Goal: Use online tool/utility: Utilize a website feature to perform a specific function

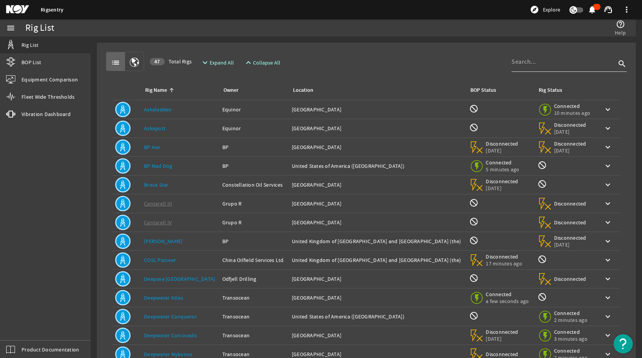
click at [564, 62] on input at bounding box center [564, 61] width 104 height 9
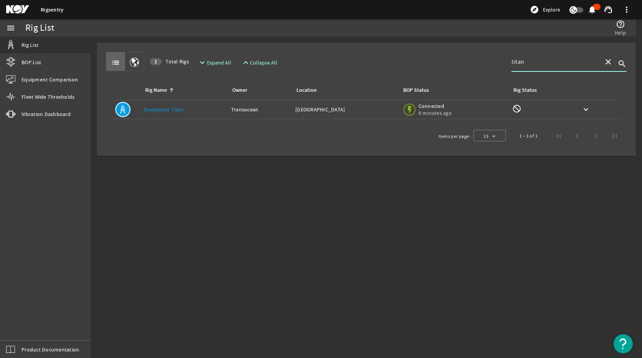
type input "titan"
click at [162, 105] on td "Rig Name: Deepwater Titan" at bounding box center [184, 109] width 87 height 19
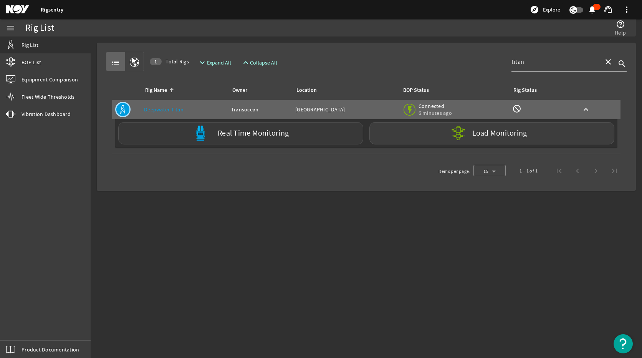
click at [247, 134] on label "Real Time Monitoring" at bounding box center [253, 133] width 71 height 8
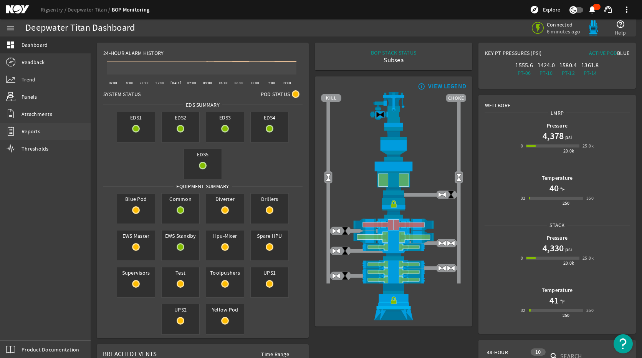
click at [27, 129] on span "Reports" at bounding box center [31, 132] width 19 height 8
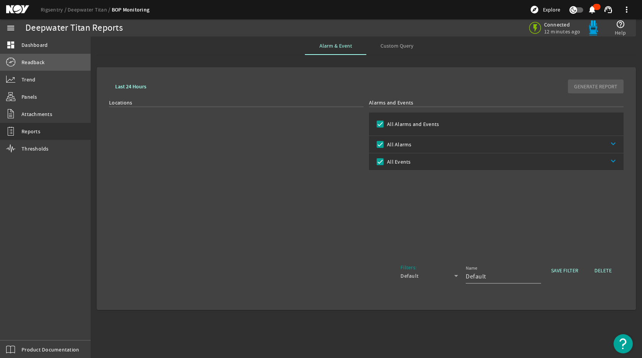
click at [40, 62] on span "Readback" at bounding box center [33, 62] width 23 height 8
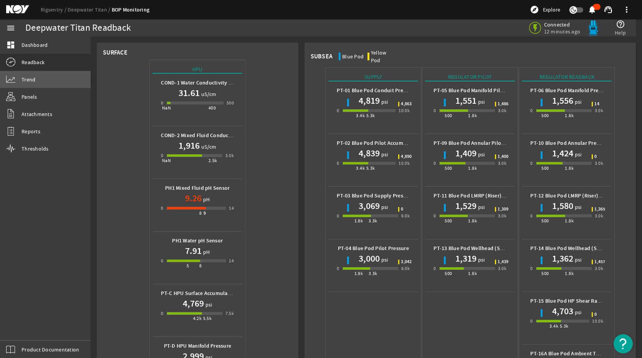
click at [34, 80] on span "Trend" at bounding box center [29, 80] width 14 height 8
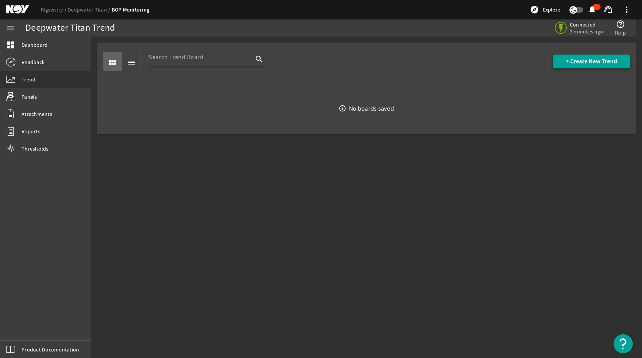
click at [571, 65] on span "+ Create New Trend" at bounding box center [591, 62] width 51 height 8
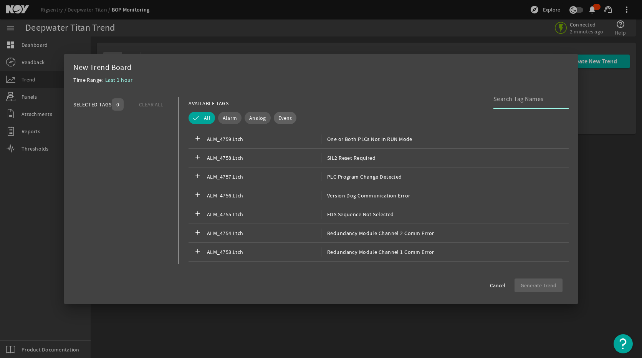
click at [278, 116] on span "Event" at bounding box center [284, 118] width 13 height 8
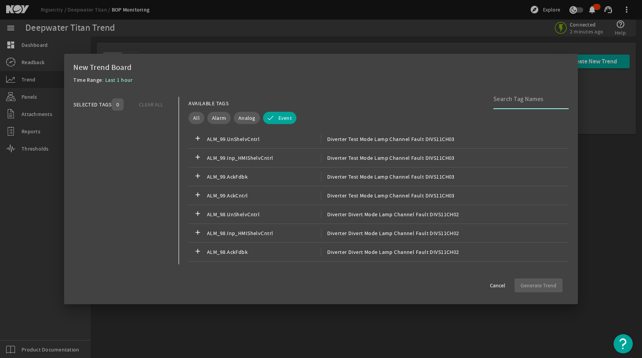
click at [519, 101] on input at bounding box center [528, 98] width 69 height 9
click at [240, 119] on span "Analog" at bounding box center [247, 118] width 17 height 8
click at [504, 103] on input at bounding box center [528, 98] width 69 height 9
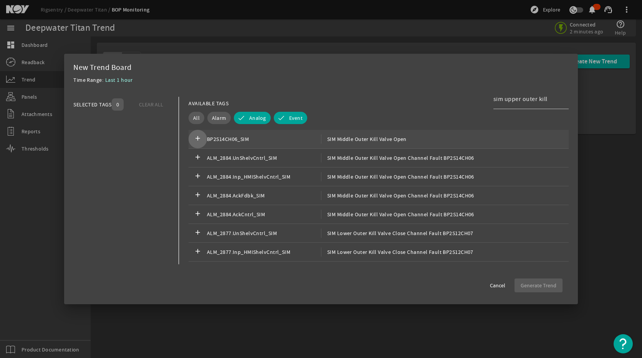
click at [199, 139] on mat-icon "add" at bounding box center [197, 138] width 9 height 9
click at [380, 141] on span "SIM Middle Outer Kill Valve Open" at bounding box center [364, 138] width 86 height 9
click at [366, 138] on span "SIM Middle Outer Kill Valve Open" at bounding box center [364, 138] width 86 height 9
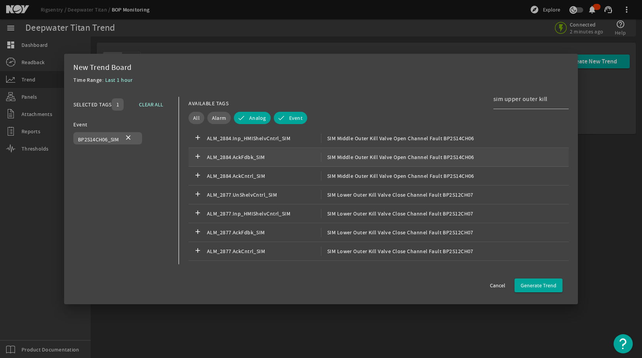
scroll to position [77, 0]
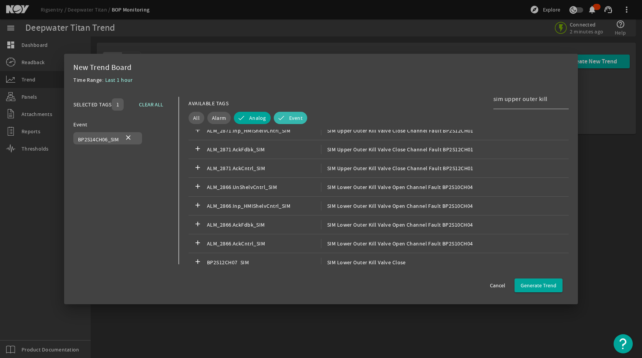
click at [292, 112] on button "Event" at bounding box center [290, 118] width 33 height 12
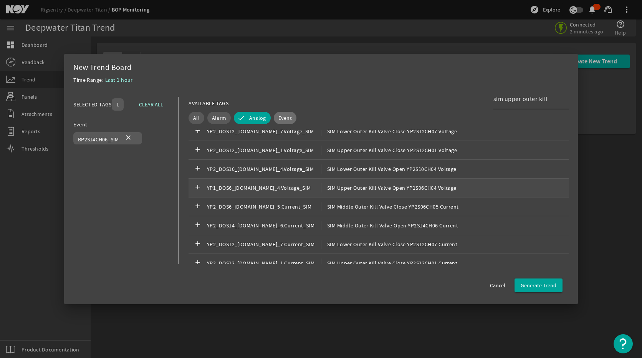
scroll to position [653, 0]
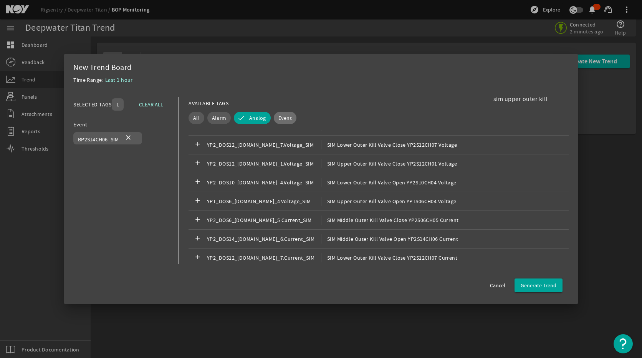
click at [559, 96] on input "sim upper outer kill" at bounding box center [528, 98] width 69 height 9
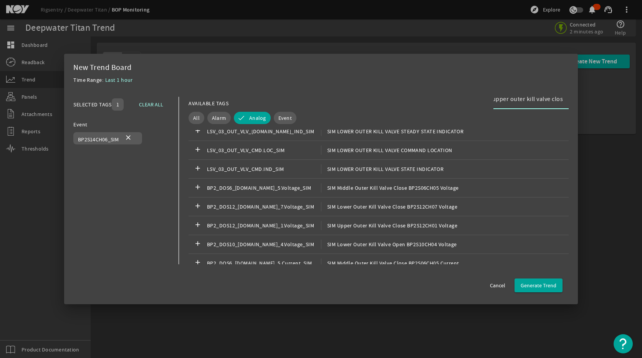
scroll to position [0, 16]
type input "sim upper outer kill valve close"
click at [383, 227] on span "SIM Upper Outer Kill Valve Close BP2S12CH01 Voltage" at bounding box center [389, 225] width 136 height 9
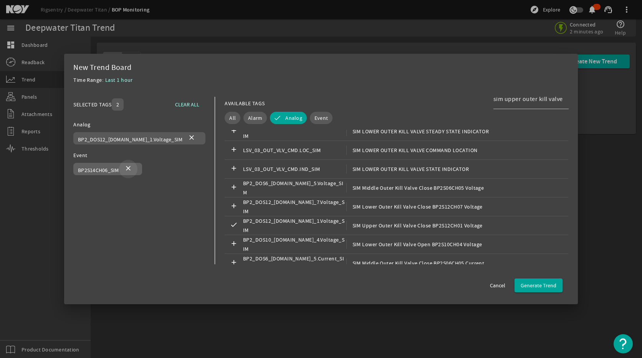
click at [129, 167] on mat-icon "close" at bounding box center [128, 168] width 9 height 9
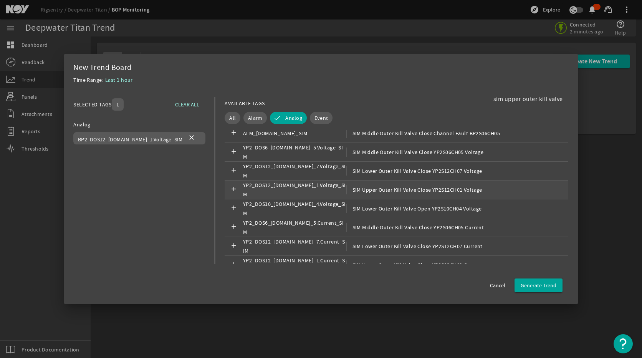
scroll to position [353, 0]
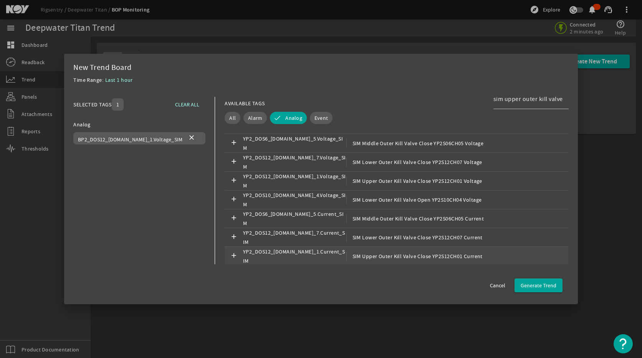
click at [387, 255] on span "SIM Upper Outer Kill Valve Close YP2S12CH01 Current" at bounding box center [414, 256] width 136 height 9
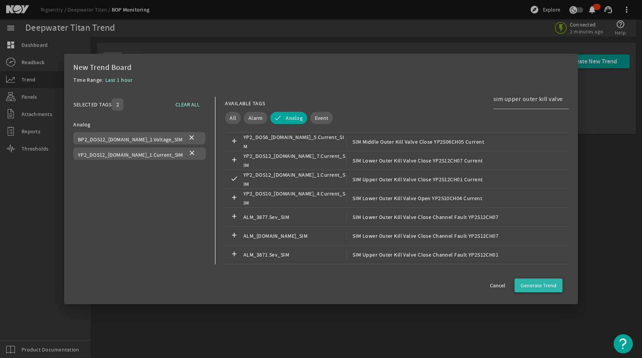
click at [554, 288] on span "Generate Trend" at bounding box center [539, 286] width 36 height 8
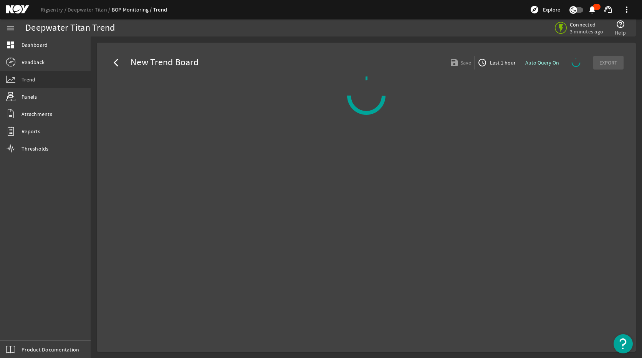
click at [499, 67] on span "button" at bounding box center [497, 62] width 44 height 18
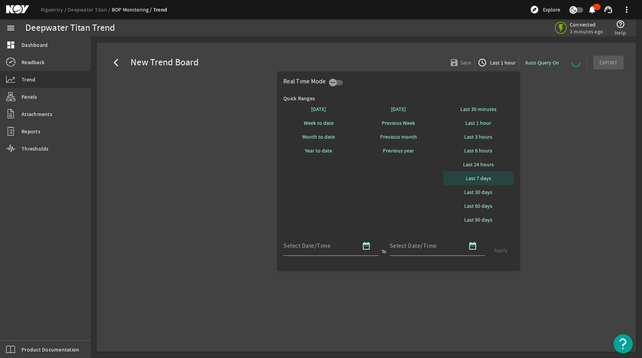
click at [483, 182] on span "Last 7 days" at bounding box center [478, 178] width 25 height 8
click at [564, 232] on div at bounding box center [321, 179] width 642 height 358
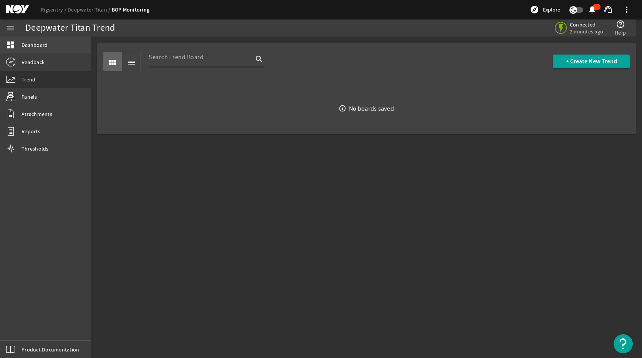
click at [36, 45] on span "Dashboard" at bounding box center [35, 45] width 26 height 8
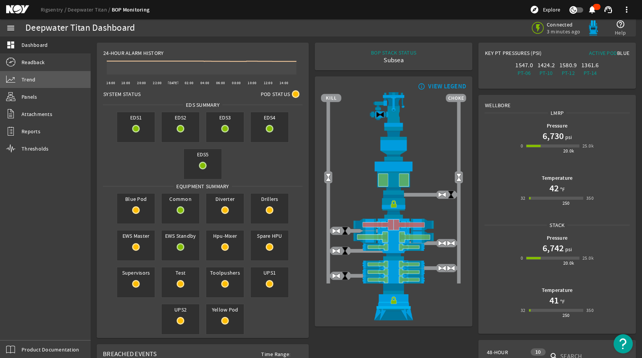
click at [43, 78] on link "Trend" at bounding box center [45, 79] width 91 height 17
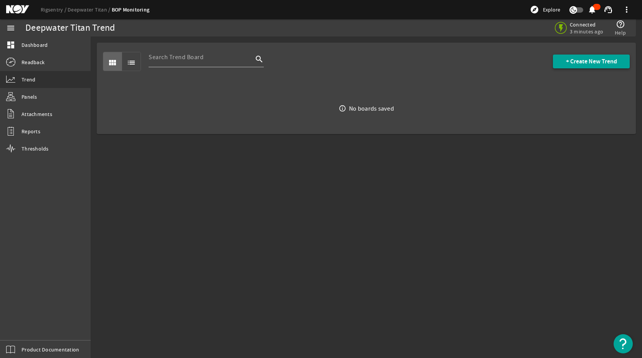
click at [573, 60] on span "+ Create New Trend" at bounding box center [591, 62] width 51 height 8
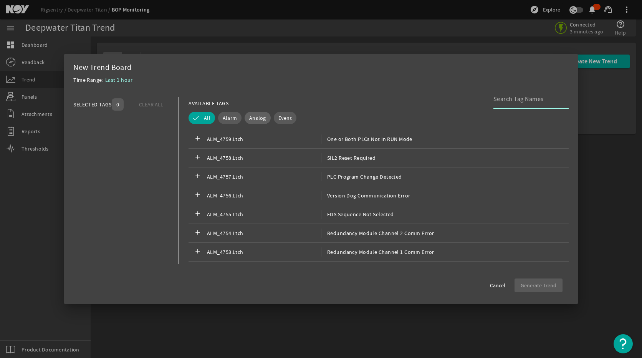
click at [252, 119] on span "Analog" at bounding box center [257, 118] width 17 height 8
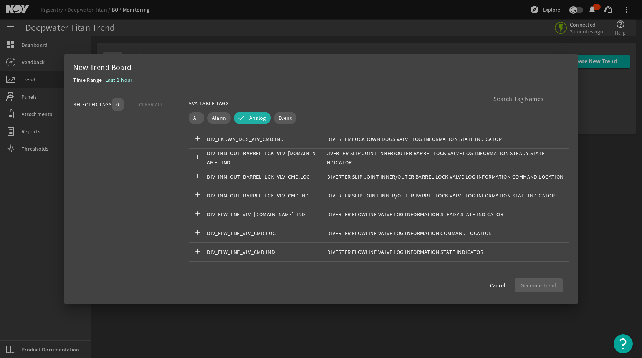
click at [509, 102] on input at bounding box center [528, 98] width 69 height 9
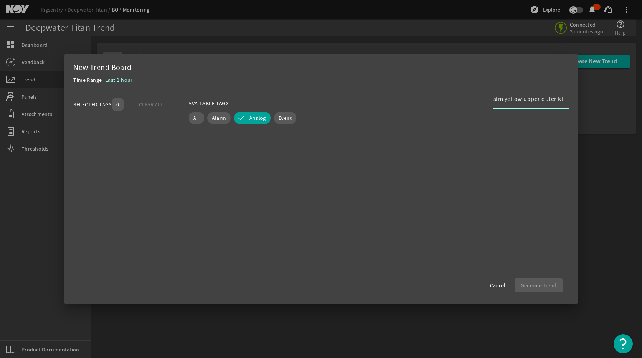
scroll to position [0, 3]
click at [521, 99] on input "sim yellow upper outer kill" at bounding box center [528, 98] width 69 height 9
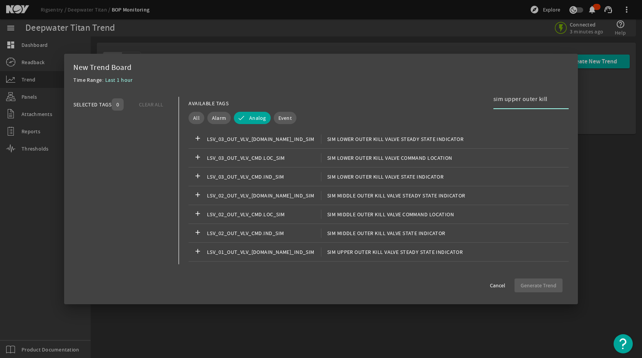
click at [557, 98] on input "sim upper outer kill" at bounding box center [528, 98] width 69 height 9
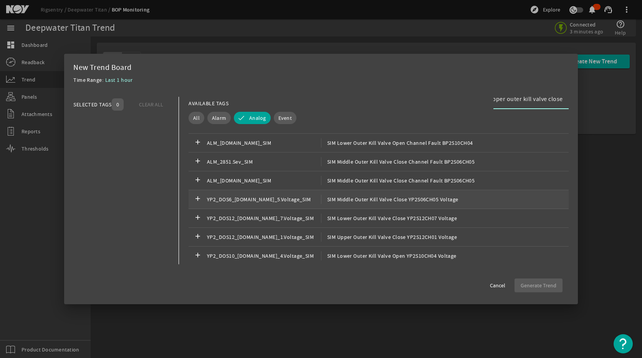
scroll to position [216, 0]
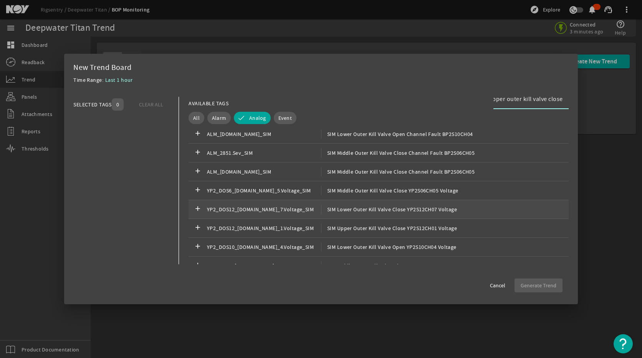
type input "sim upper outer kill valve close"
click at [356, 214] on div "add YP2_DOS12_[DOMAIN_NAME]_7.Voltage_SIM SIM Lower Outer Kill Valve Close YP2S…" at bounding box center [379, 209] width 380 height 19
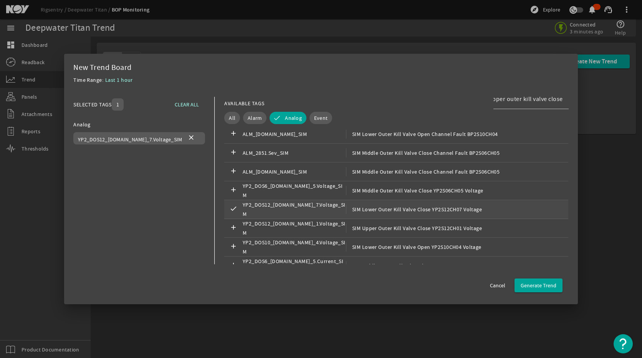
scroll to position [0, 0]
click at [357, 212] on span "SIM Lower Outer Kill Valve Close YP2S12CH07 Voltage" at bounding box center [414, 209] width 136 height 9
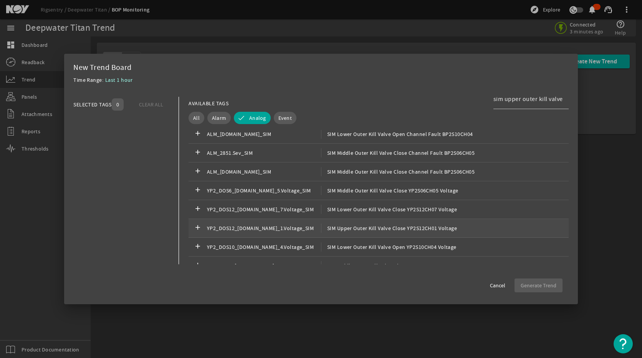
click at [355, 232] on span "SIM Upper Outer Kill Valve Close YP2S12CH01 Voltage" at bounding box center [389, 228] width 136 height 9
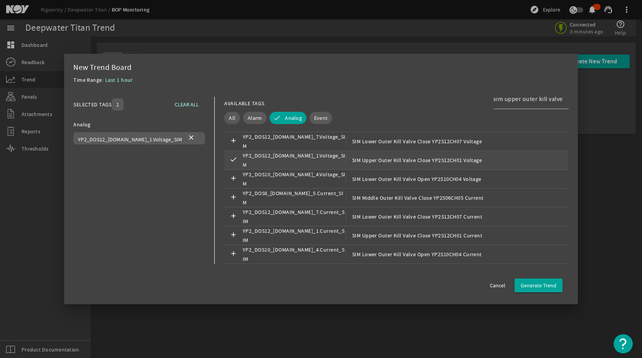
scroll to position [293, 0]
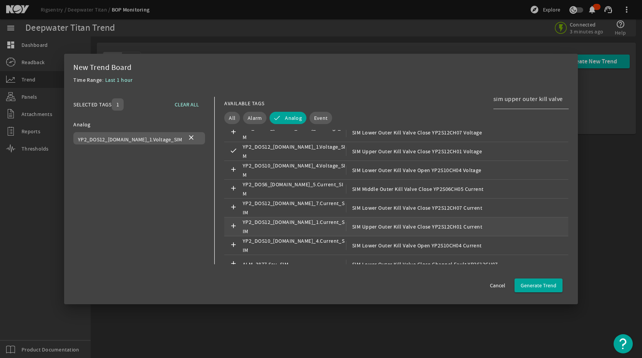
click at [361, 230] on span "SIM Upper Outer Kill Valve Close YP2S12CH01 Current" at bounding box center [414, 226] width 136 height 9
click at [529, 282] on span "Generate Trend" at bounding box center [539, 286] width 36 height 8
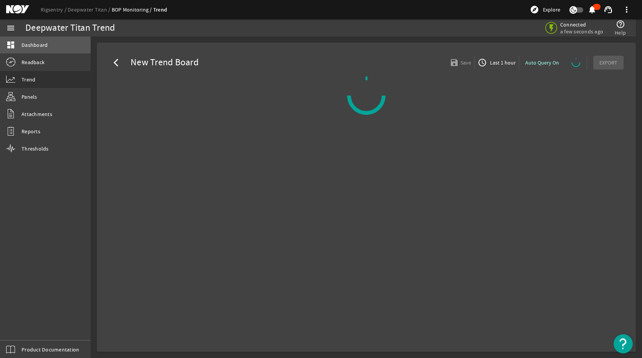
click at [31, 47] on span "Dashboard" at bounding box center [35, 45] width 26 height 8
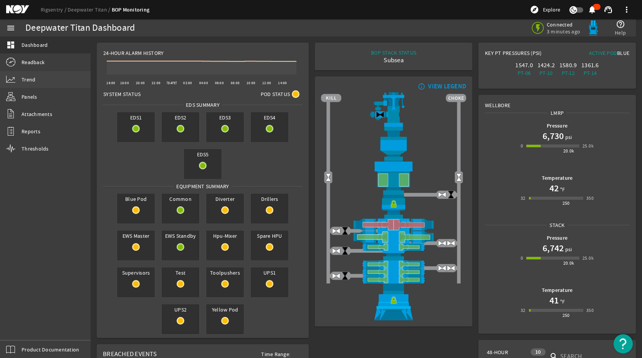
click at [38, 83] on link "Trend" at bounding box center [45, 79] width 91 height 17
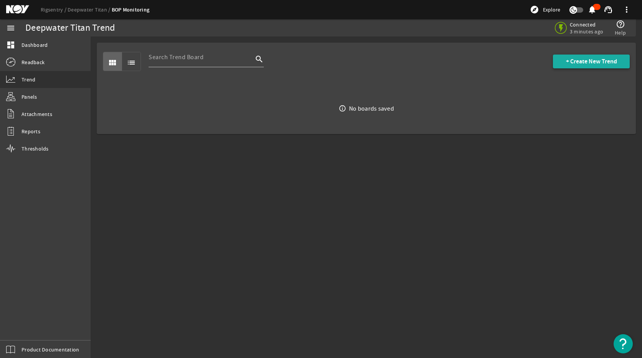
click at [586, 62] on span "+ Create New Trend" at bounding box center [591, 62] width 51 height 8
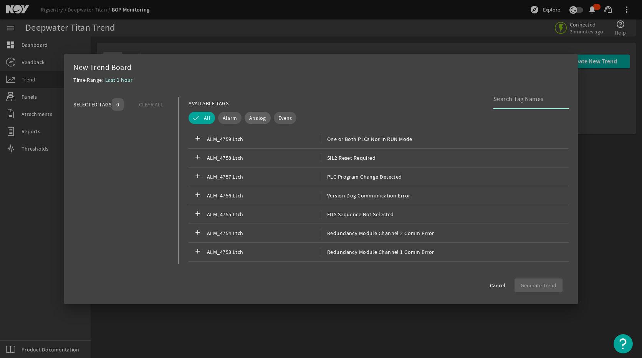
click at [259, 116] on span "Analog" at bounding box center [257, 118] width 17 height 8
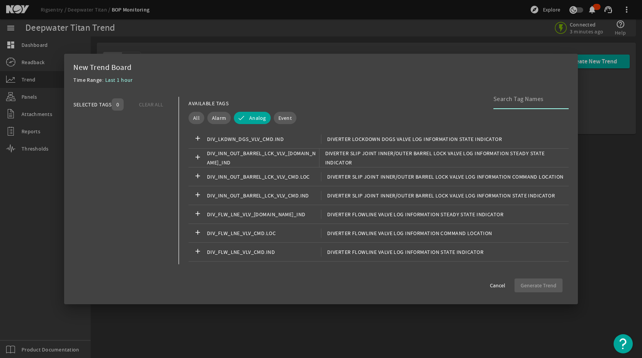
click at [533, 104] on input at bounding box center [528, 98] width 69 height 9
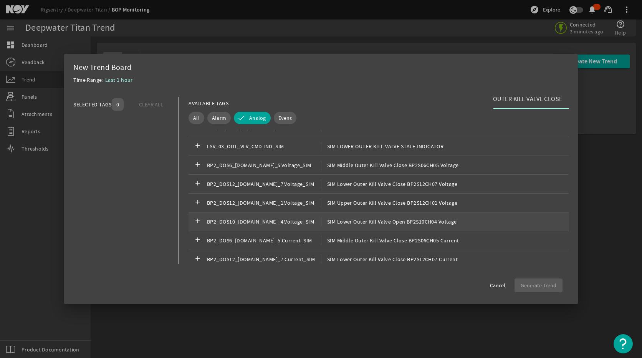
scroll to position [77, 0]
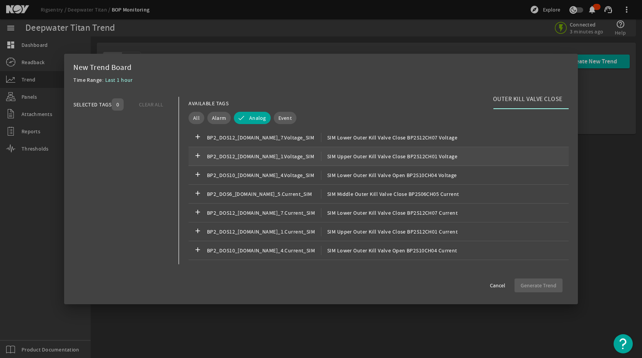
type input "SIM UPPER OUTER KILL VALVE CLOSE"
click at [343, 154] on span "SIM Upper Outer Kill Valve Close BP2S12CH01 Voltage" at bounding box center [389, 156] width 136 height 9
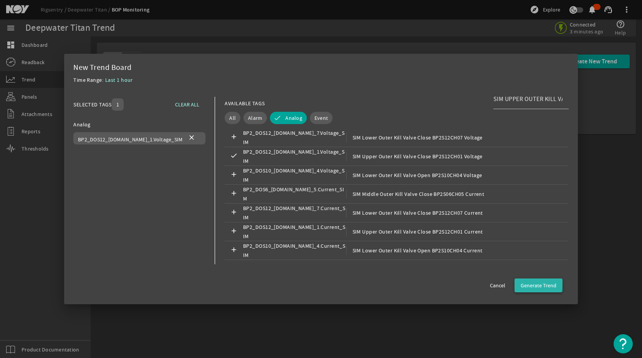
click at [529, 282] on span "Generate Trend" at bounding box center [539, 286] width 36 height 8
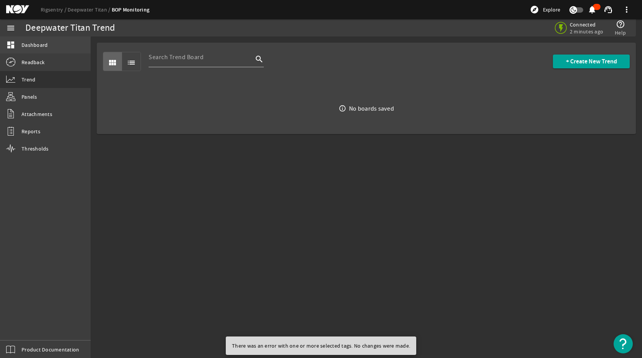
click at [51, 42] on link "dashboard Dashboard" at bounding box center [45, 44] width 91 height 17
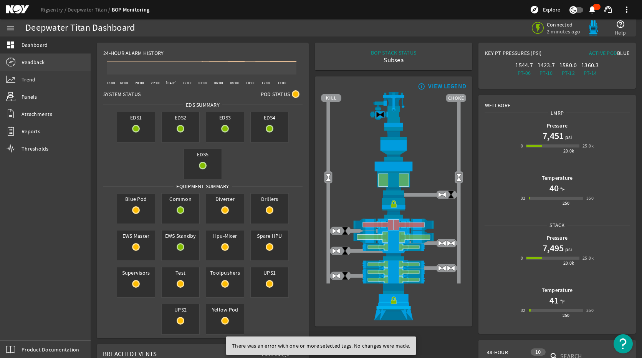
click at [36, 58] on link "Readback" at bounding box center [45, 62] width 91 height 17
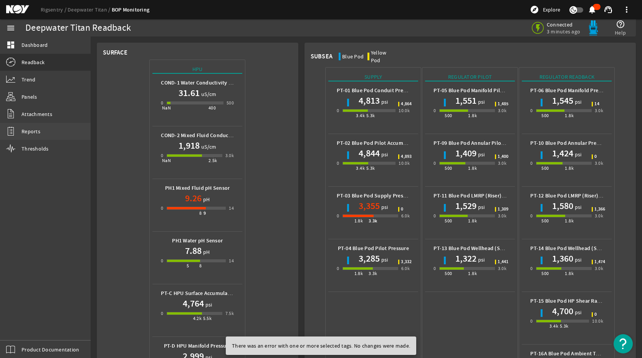
click at [45, 134] on link "Reports" at bounding box center [45, 131] width 91 height 17
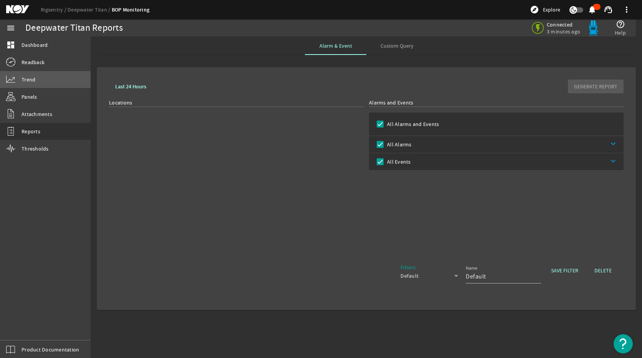
click at [33, 85] on link "Trend" at bounding box center [45, 79] width 91 height 17
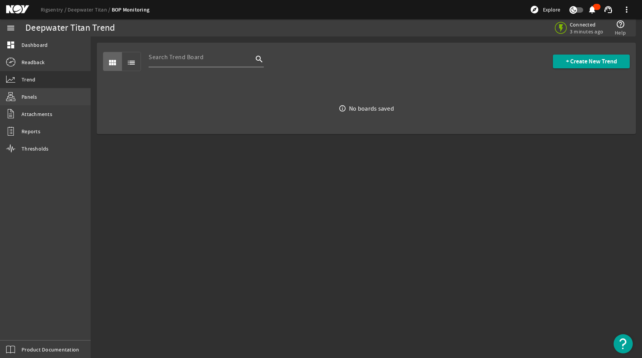
click at [35, 97] on span "Panels" at bounding box center [30, 97] width 16 height 8
